Goal: Navigation & Orientation: Go to known website

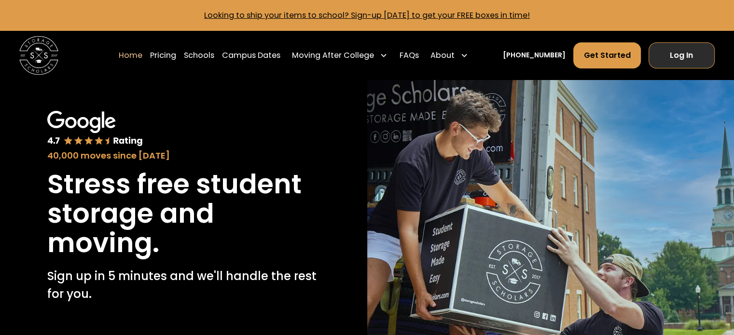
click at [682, 53] on link "Log In" at bounding box center [681, 55] width 66 height 26
click at [688, 58] on link "Log In" at bounding box center [681, 55] width 66 height 26
click at [682, 55] on link "Log In" at bounding box center [681, 55] width 66 height 26
